Goal: Find specific fact: Find specific fact

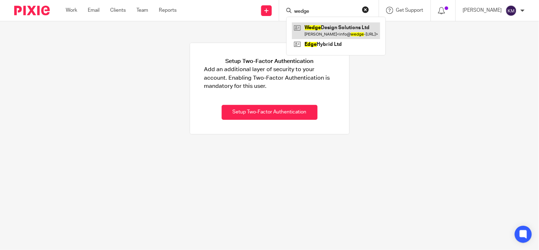
type input "wedge"
click at [330, 38] on link at bounding box center [336, 30] width 88 height 16
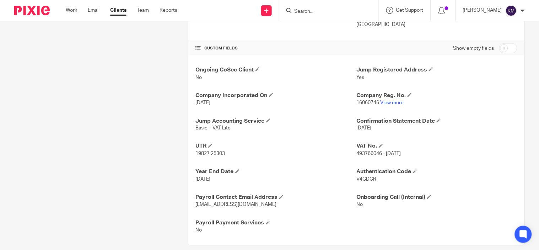
scroll to position [227, 0]
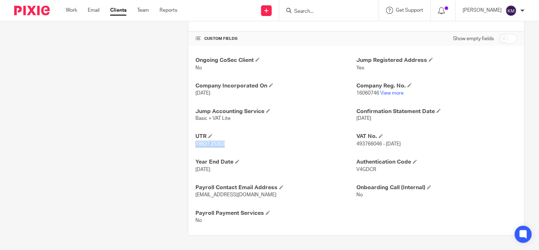
drag, startPoint x: 193, startPoint y: 145, endPoint x: 226, endPoint y: 146, distance: 32.7
click at [226, 146] on p "19827 25303" at bounding box center [275, 144] width 161 height 7
copy span "19827 25303"
